Goal: Book appointment/travel/reservation

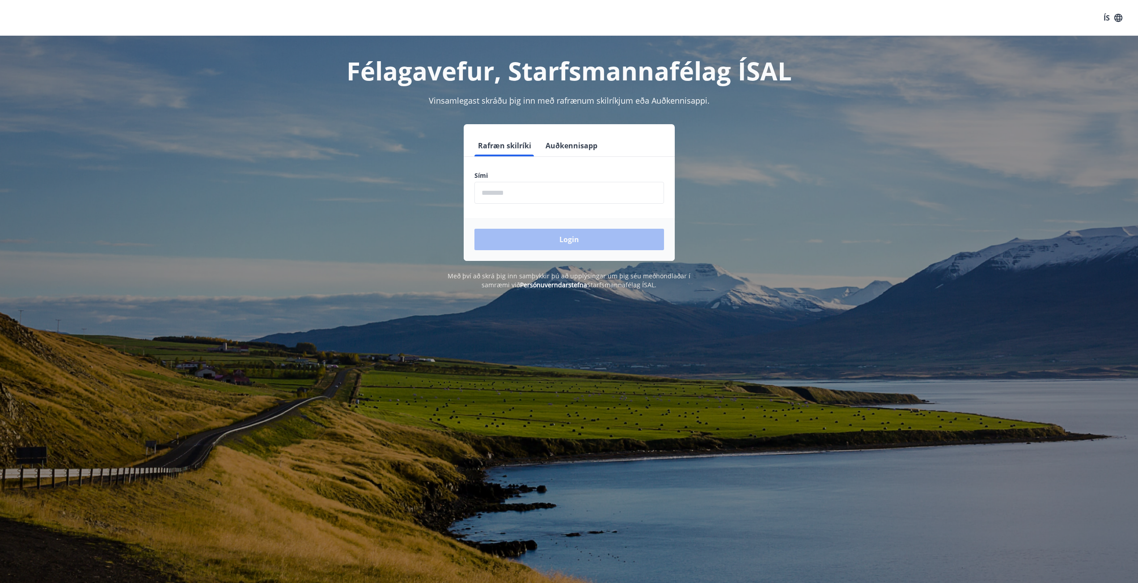
click at [505, 197] on input "phone" at bounding box center [569, 193] width 190 height 22
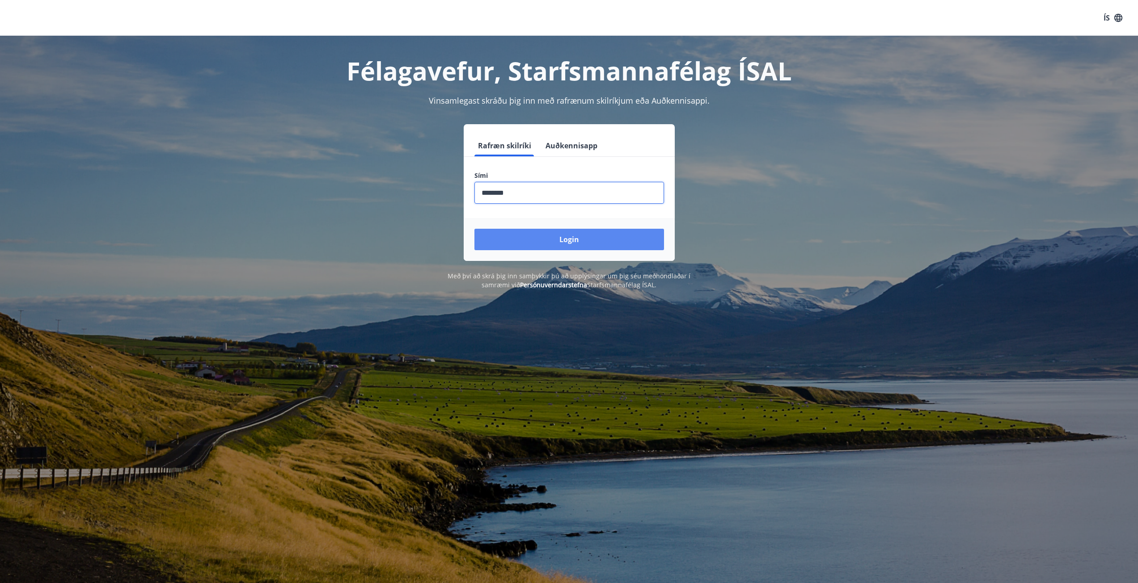
type input "********"
click at [564, 240] on button "Login" at bounding box center [569, 239] width 190 height 21
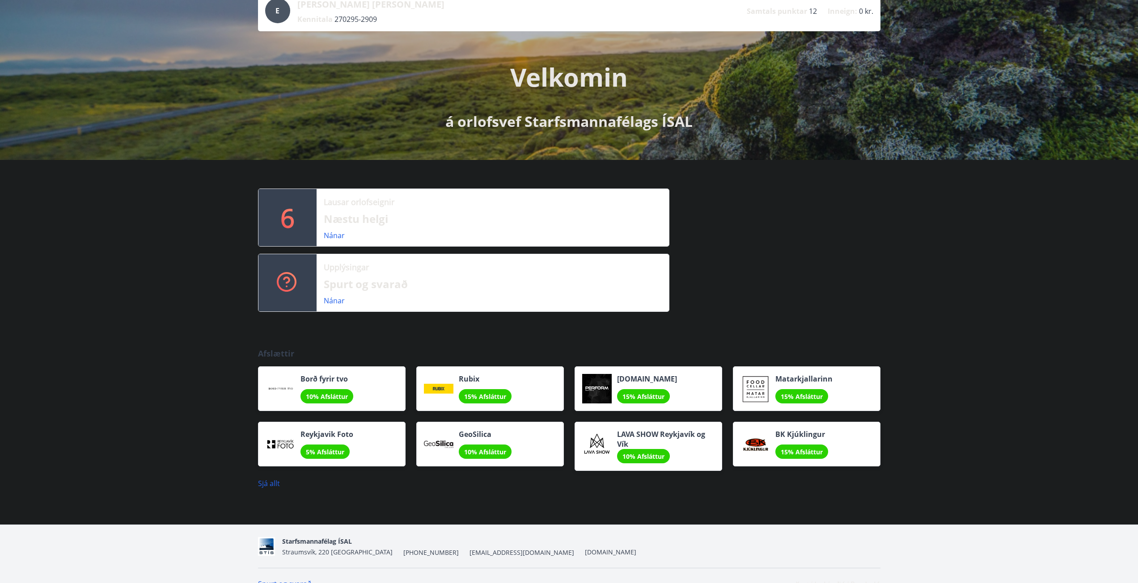
scroll to position [80, 0]
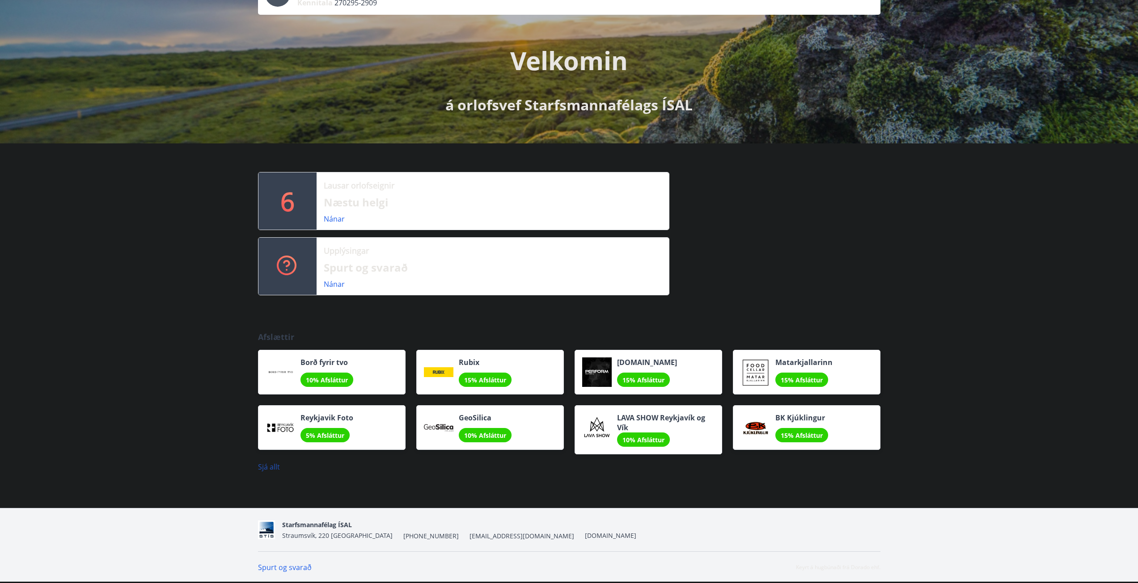
click at [267, 471] on link "Sjá allt" at bounding box center [269, 467] width 22 height 10
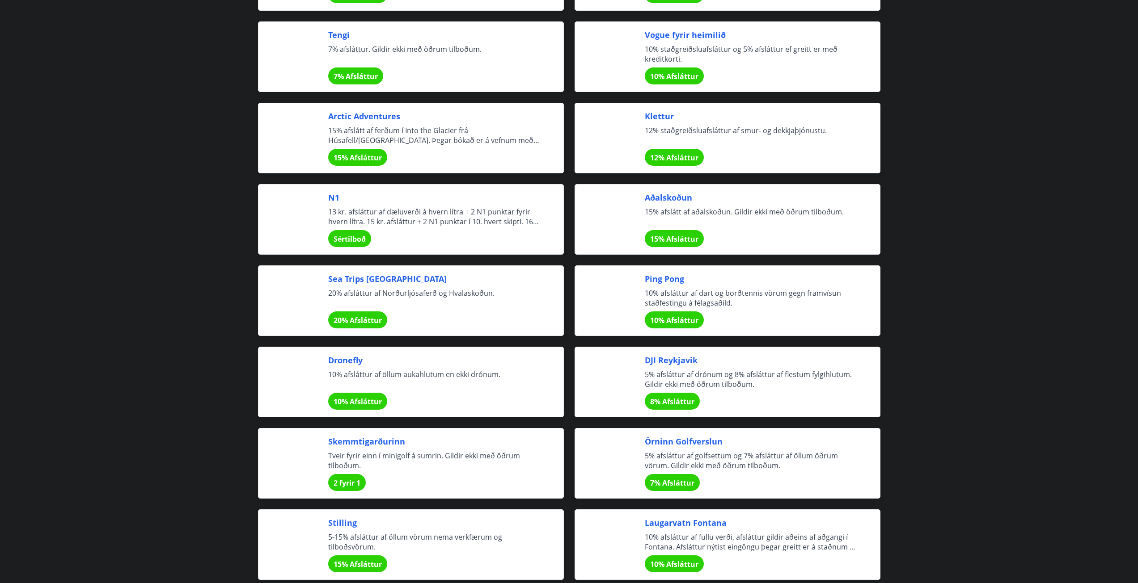
scroll to position [1654, 0]
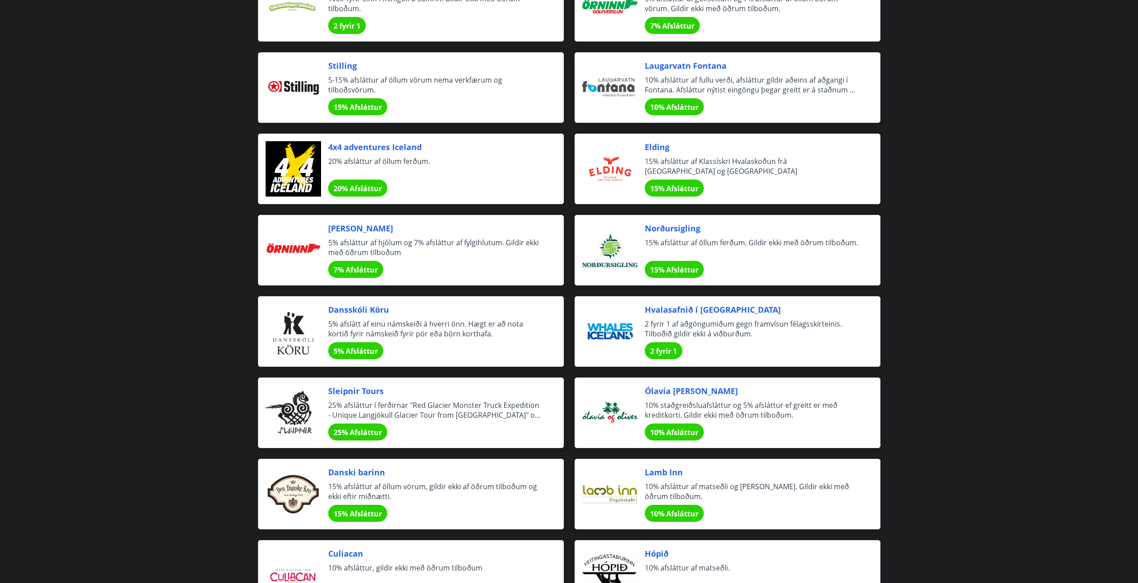
drag, startPoint x: 133, startPoint y: 325, endPoint x: 146, endPoint y: 371, distance: 47.8
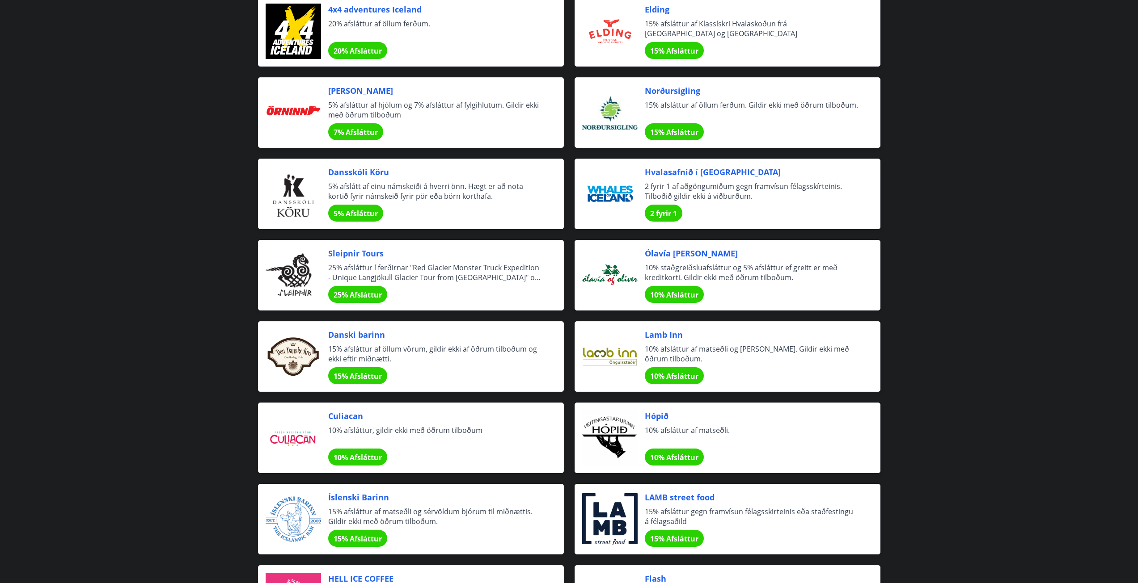
drag, startPoint x: 161, startPoint y: 316, endPoint x: 168, endPoint y: 343, distance: 28.2
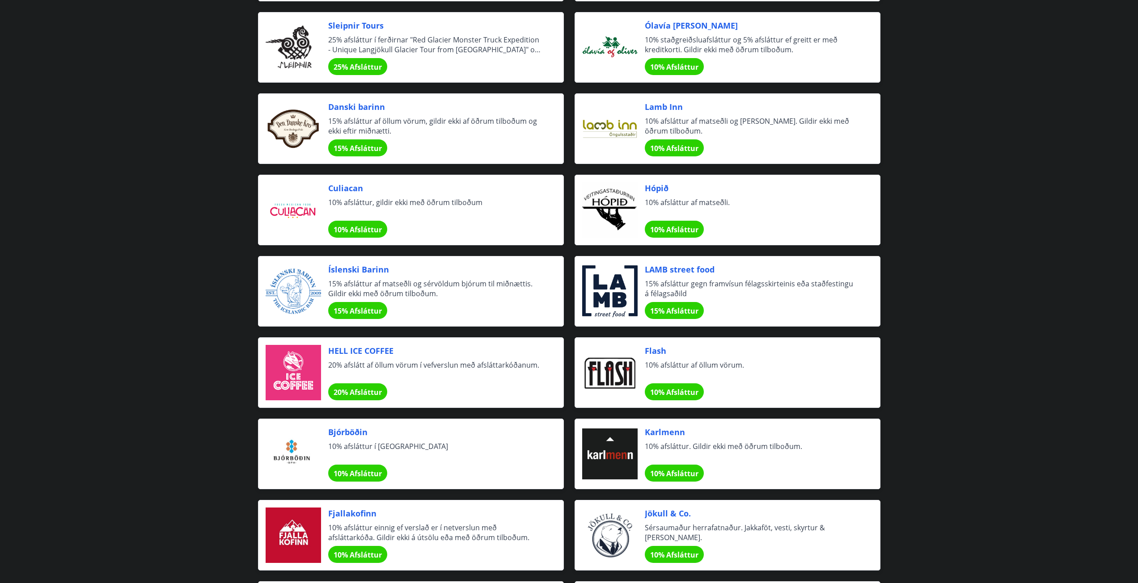
drag, startPoint x: 163, startPoint y: 316, endPoint x: 173, endPoint y: 369, distance: 53.3
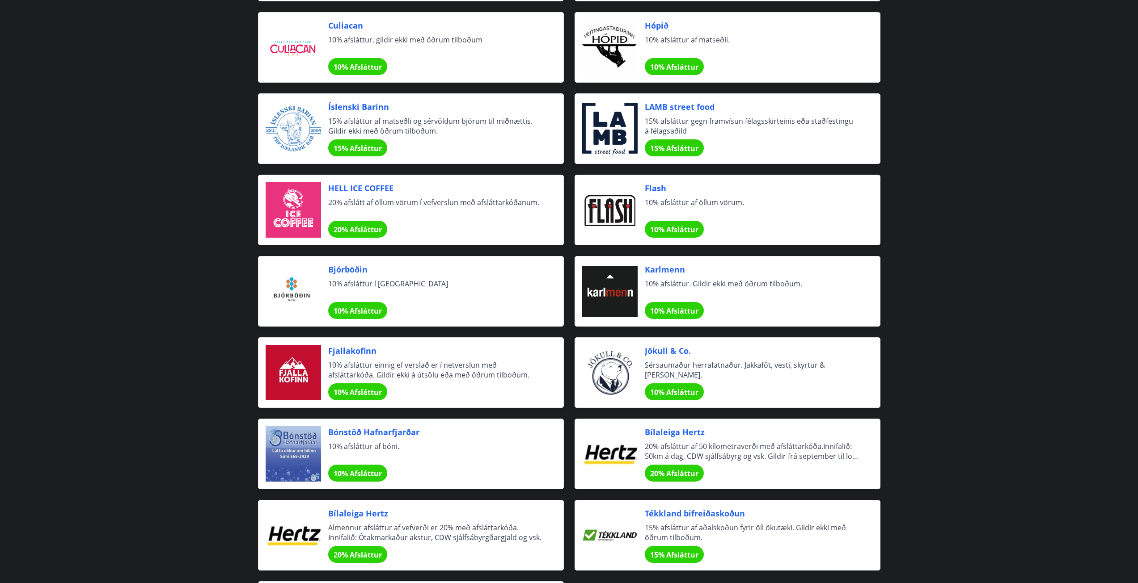
drag, startPoint x: 185, startPoint y: 301, endPoint x: 185, endPoint y: 320, distance: 18.8
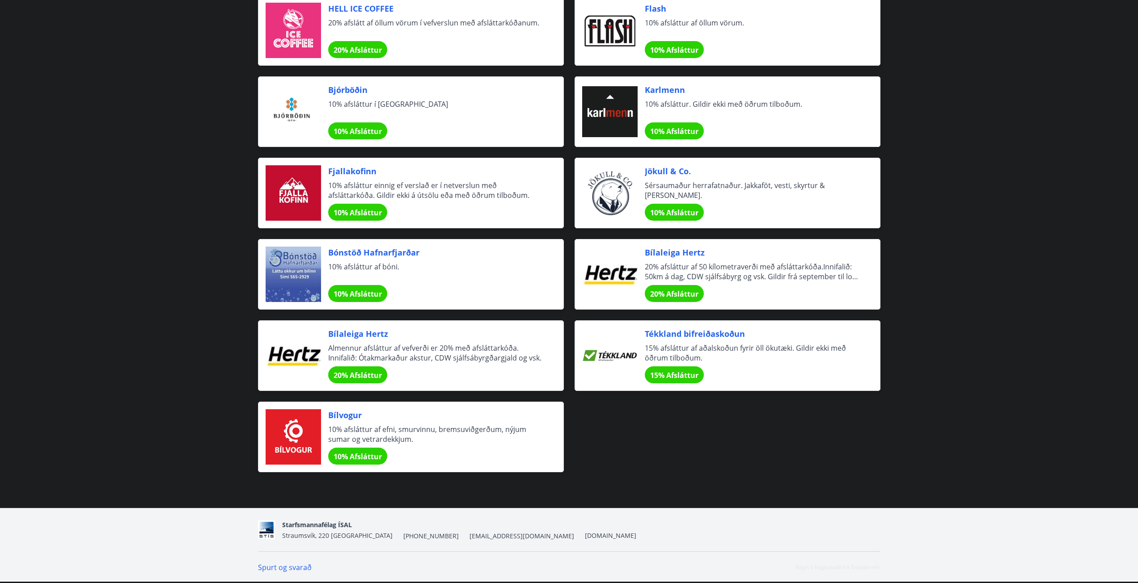
drag, startPoint x: 184, startPoint y: 318, endPoint x: 188, endPoint y: 360, distance: 42.2
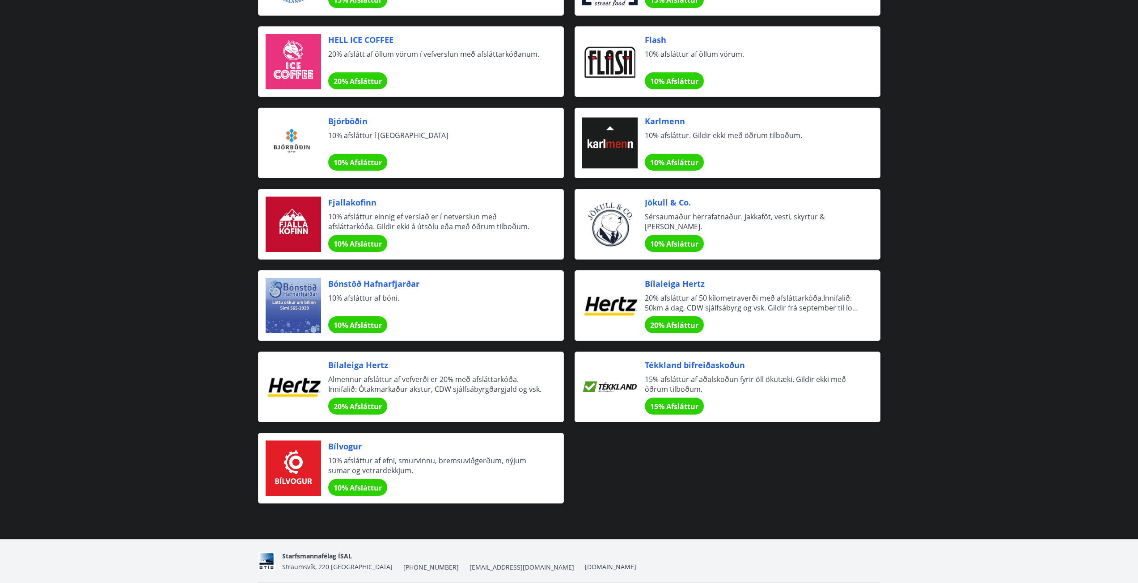
drag, startPoint x: 187, startPoint y: 358, endPoint x: 191, endPoint y: 336, distance: 22.7
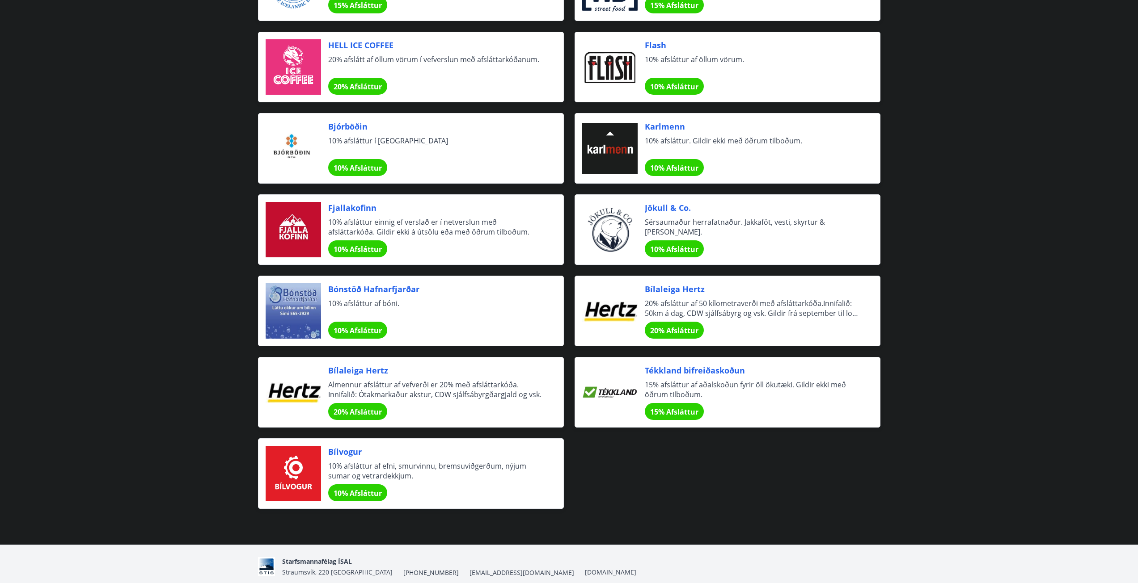
drag, startPoint x: 191, startPoint y: 336, endPoint x: 188, endPoint y: 330, distance: 7.2
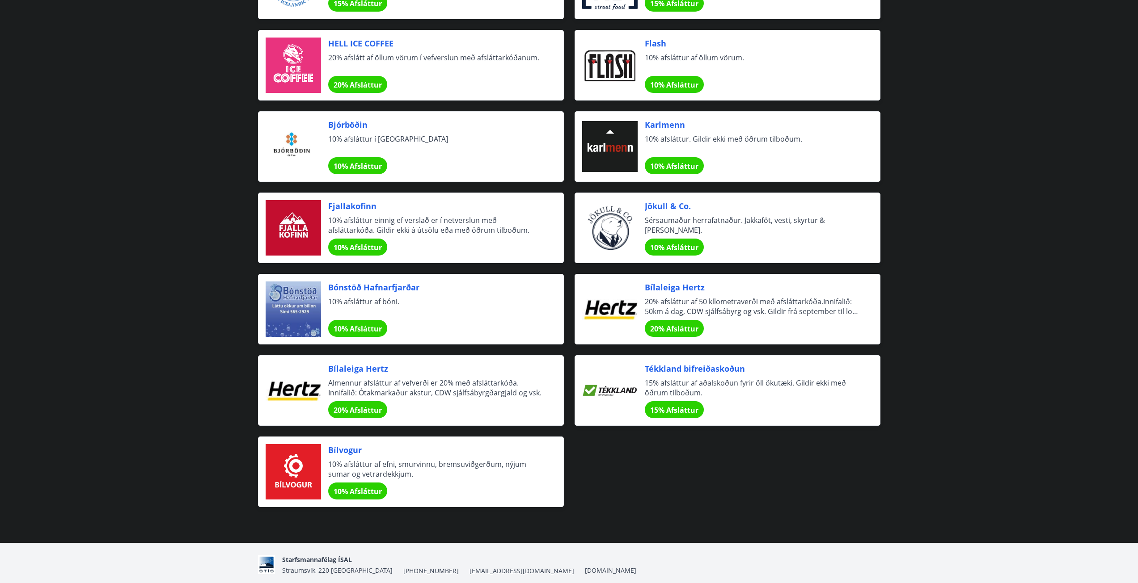
drag, startPoint x: 196, startPoint y: 363, endPoint x: 195, endPoint y: 345, distance: 17.9
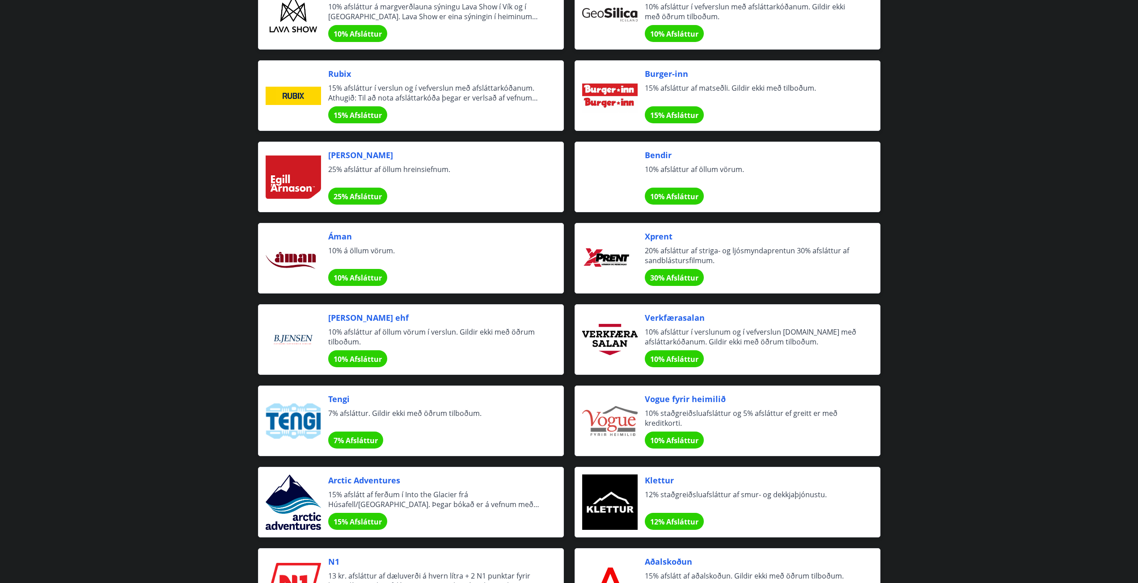
scroll to position [0, 0]
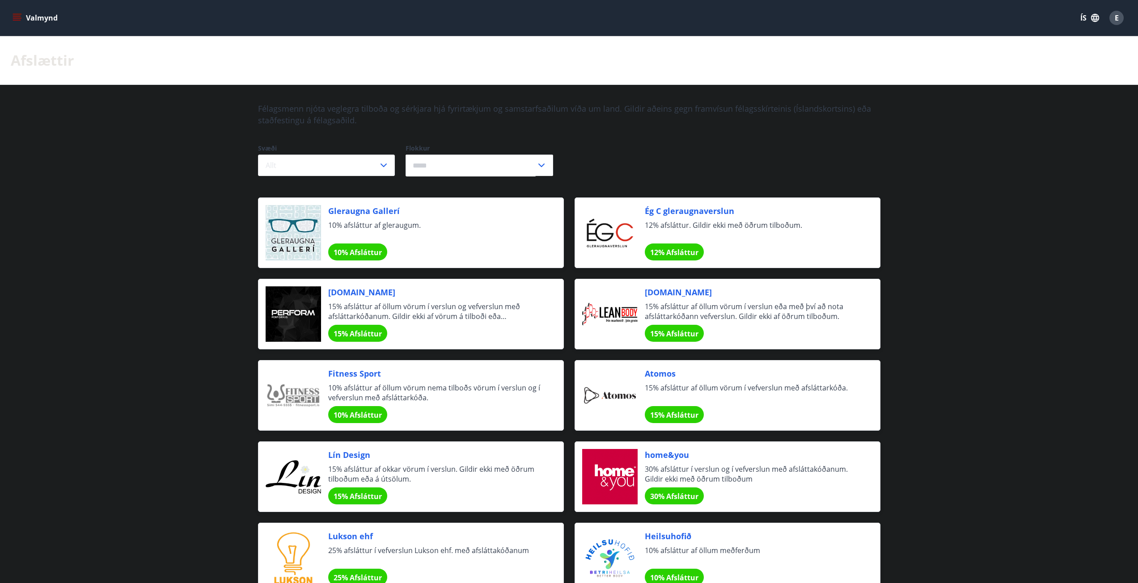
drag, startPoint x: 191, startPoint y: 358, endPoint x: 226, endPoint y: 119, distance: 241.7
click at [46, 18] on button "Valmynd" at bounding box center [36, 18] width 51 height 16
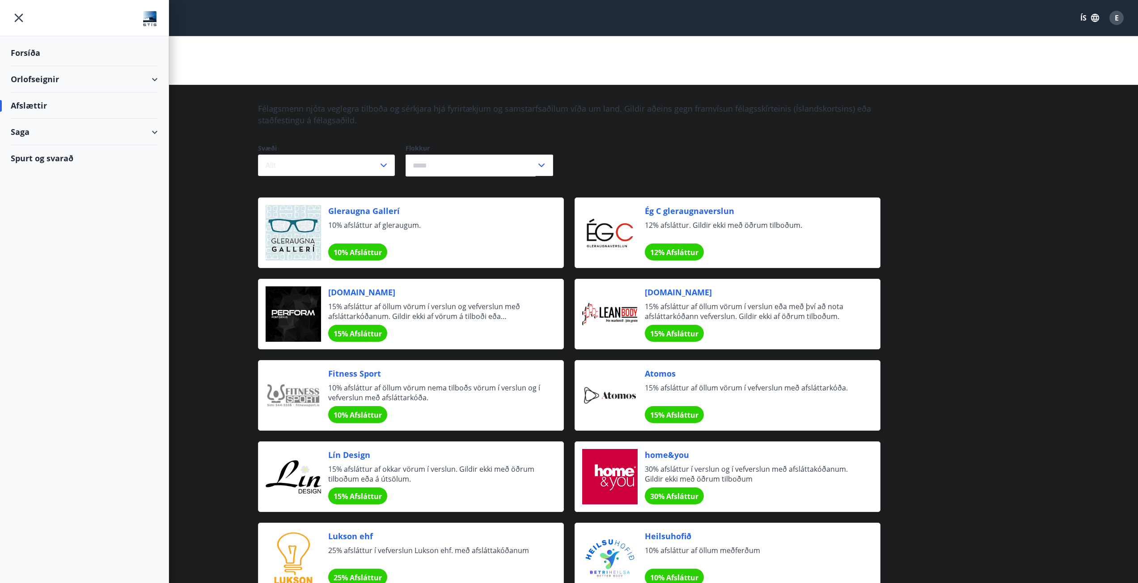
click at [84, 81] on div "Orlofseignir" at bounding box center [84, 79] width 147 height 26
click at [49, 118] on div "Bókunardagatal" at bounding box center [84, 120] width 133 height 19
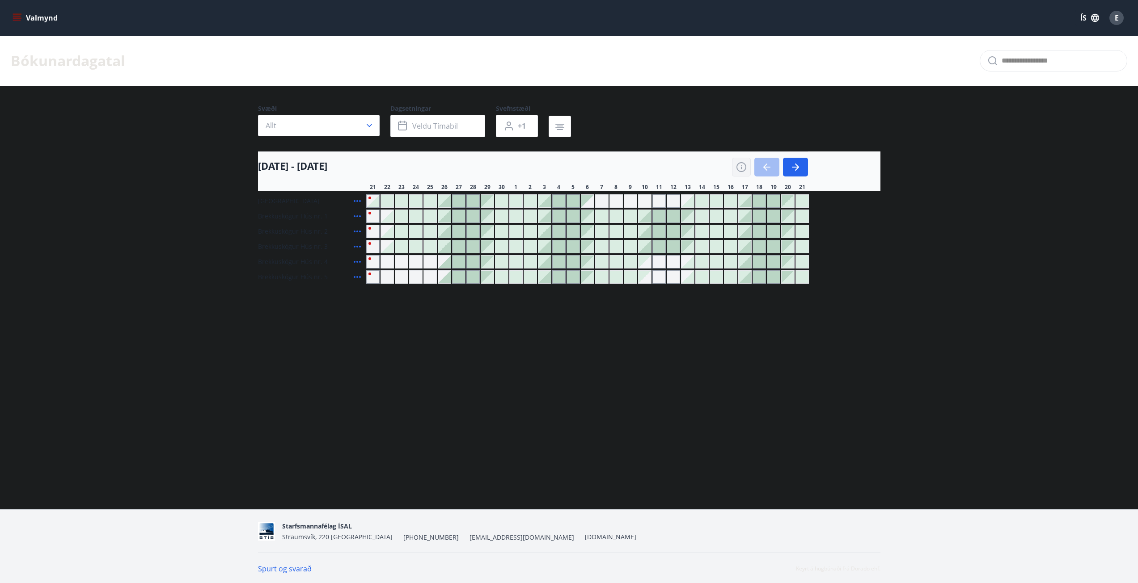
click at [742, 166] on icon "button" at bounding box center [741, 167] width 11 height 11
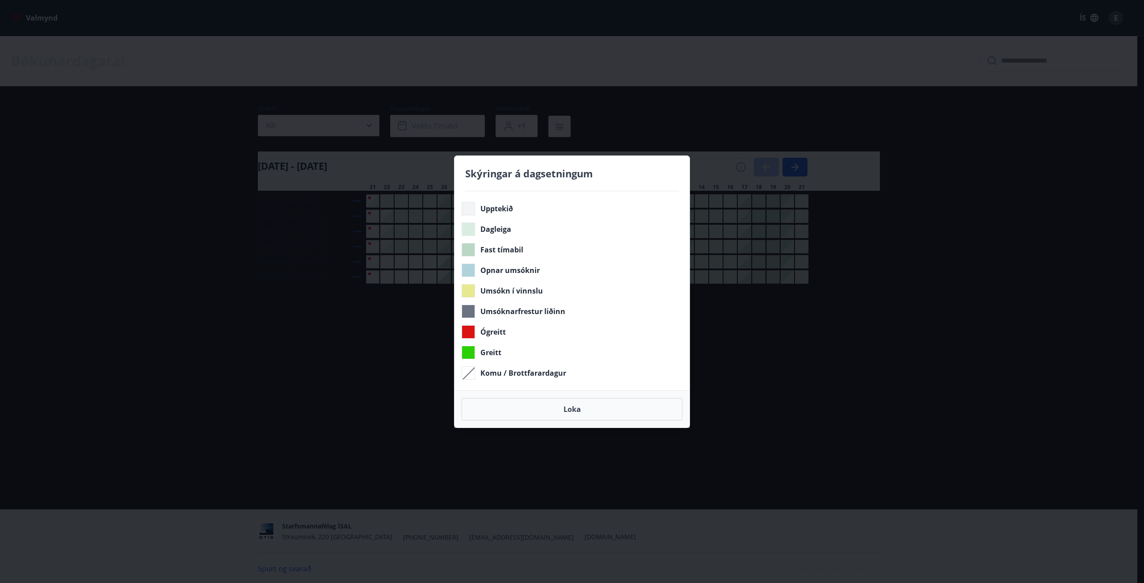
click at [87, 315] on div "Skýringar á dagsetningum Upptekið Dagleiga Fast tímabil Opnar umsóknir Umsókn í…" at bounding box center [572, 291] width 1144 height 583
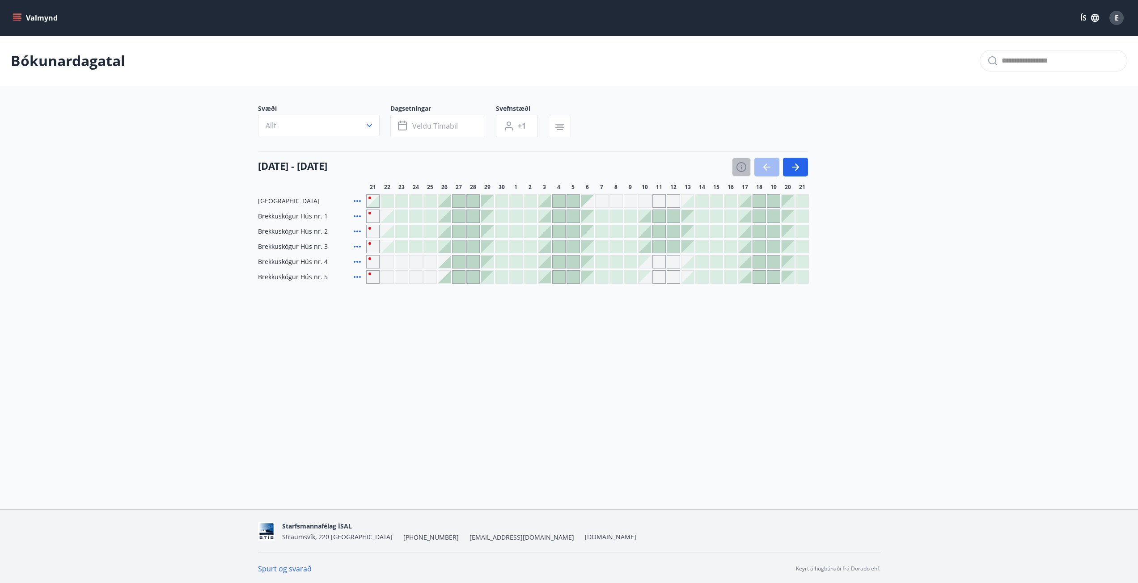
click at [741, 173] on button "button" at bounding box center [741, 167] width 19 height 19
click at [741, 172] on icon "button" at bounding box center [741, 167] width 11 height 11
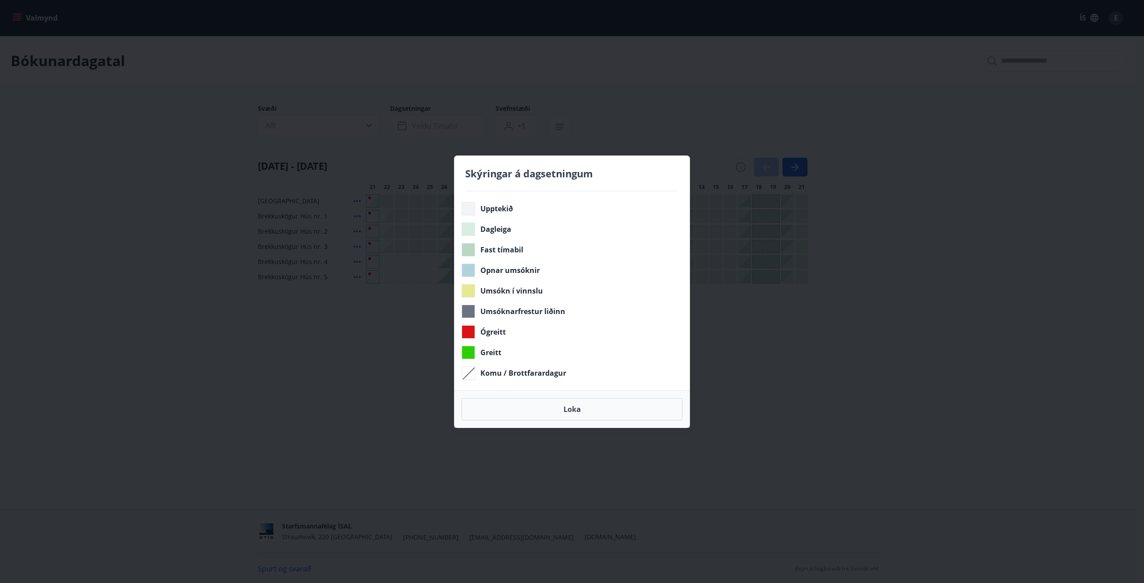
click at [183, 368] on div "Skýringar á dagsetningum Upptekið Dagleiga Fast tímabil Opnar umsóknir Umsókn í…" at bounding box center [572, 291] width 1144 height 583
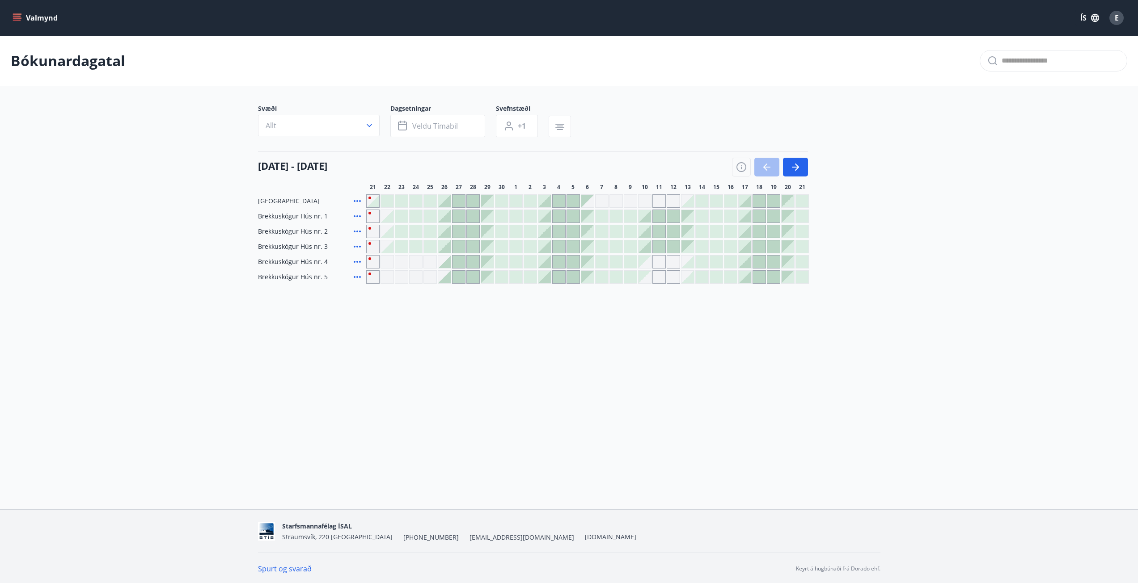
click at [354, 219] on icon at bounding box center [357, 216] width 11 height 11
click at [359, 230] on icon at bounding box center [357, 231] width 11 height 11
click at [363, 583] on div at bounding box center [569, 583] width 1138 height 0
click at [354, 214] on icon at bounding box center [357, 216] width 11 height 11
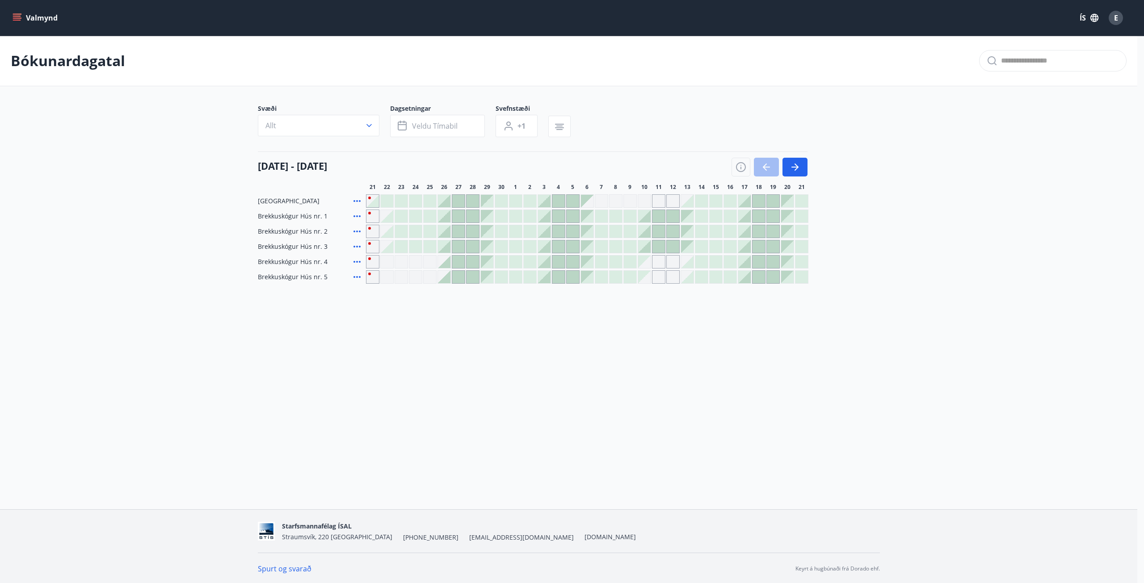
drag, startPoint x: 330, startPoint y: 348, endPoint x: 342, endPoint y: 244, distance: 104.8
click at [329, 583] on div at bounding box center [569, 583] width 1138 height 0
click at [357, 232] on icon at bounding box center [357, 232] width 7 height 2
drag, startPoint x: 343, startPoint y: 369, endPoint x: 339, endPoint y: 300, distance: 68.9
click at [343, 583] on div at bounding box center [569, 583] width 1138 height 0
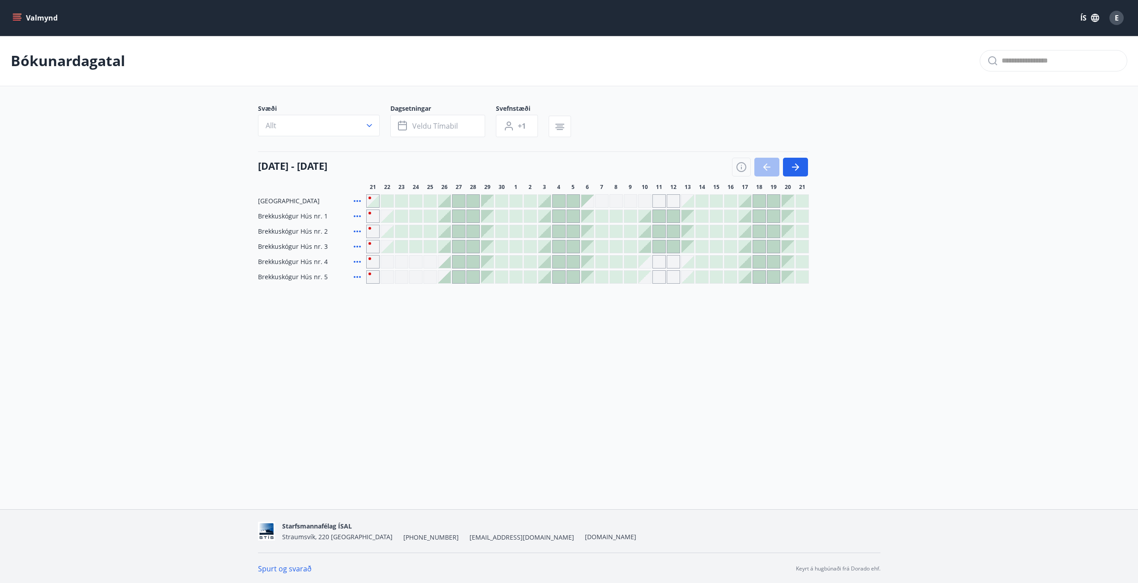
click at [643, 232] on div at bounding box center [644, 231] width 13 height 13
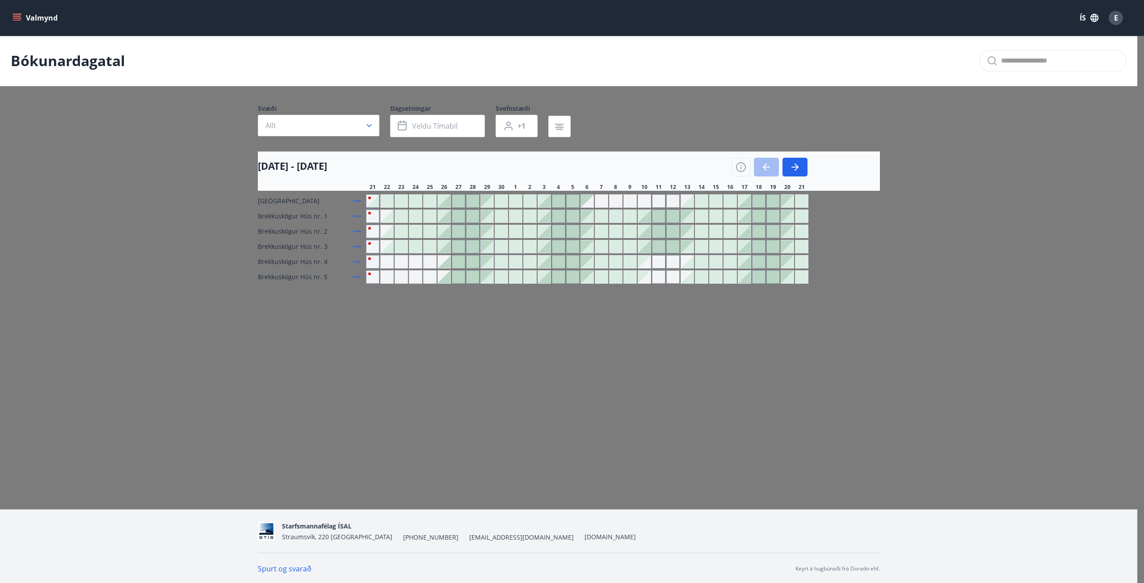
drag, startPoint x: 527, startPoint y: 259, endPoint x: 543, endPoint y: 259, distance: 16.5
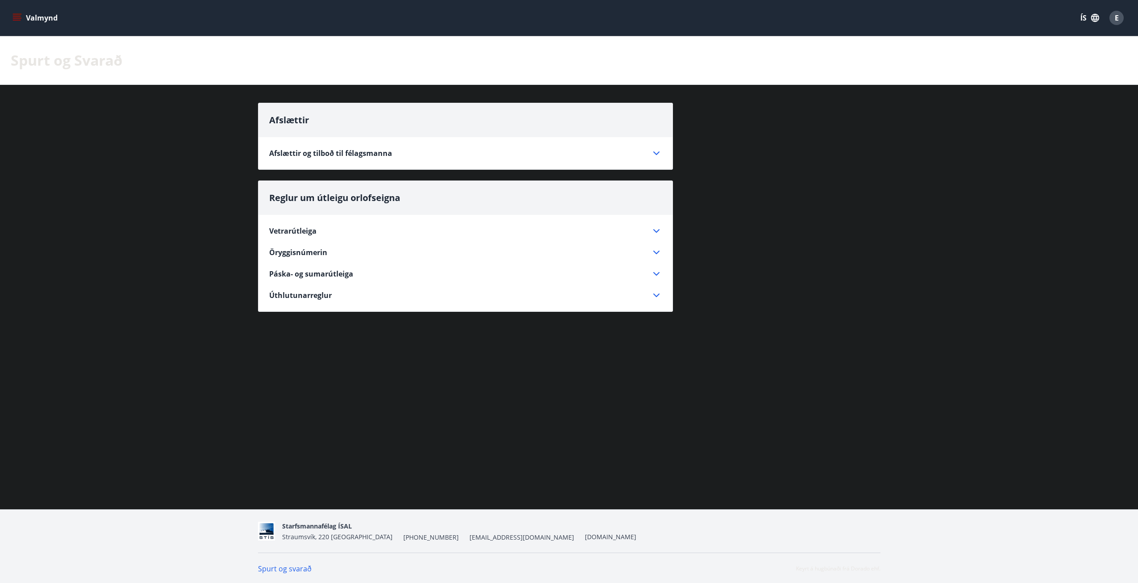
click at [656, 253] on icon at bounding box center [656, 252] width 11 height 11
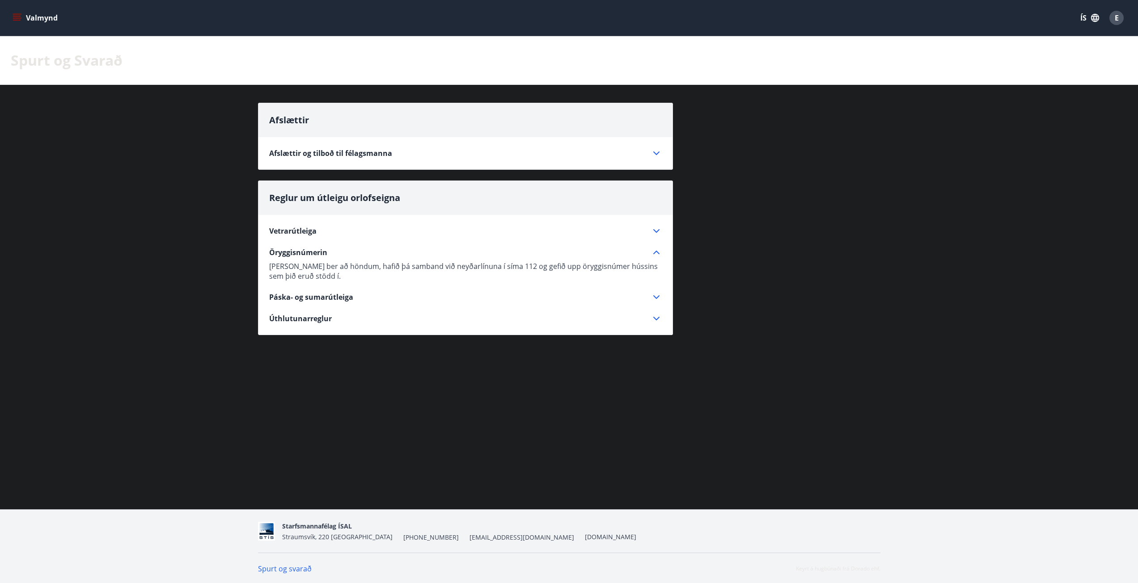
click at [654, 229] on icon at bounding box center [656, 231] width 11 height 11
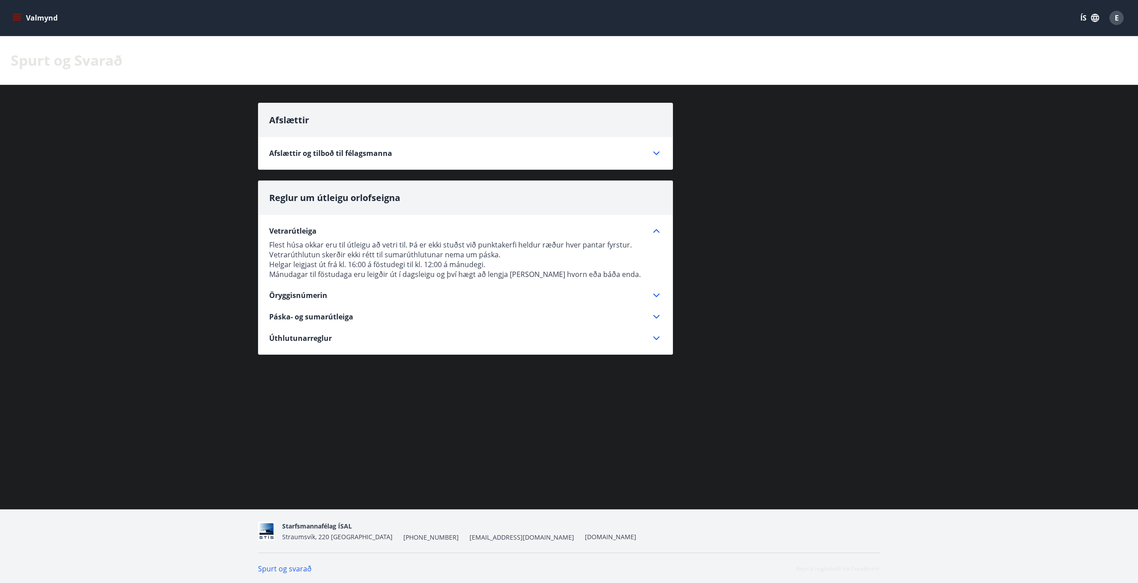
click at [661, 157] on icon at bounding box center [656, 153] width 11 height 11
